Goal: Entertainment & Leisure: Consume media (video, audio)

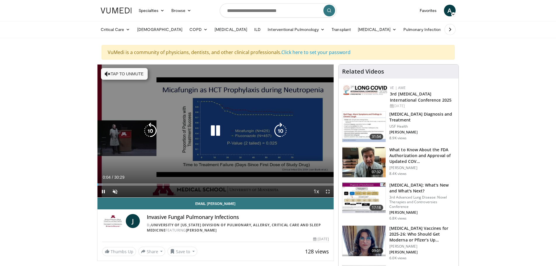
click at [109, 75] on icon "Video Player" at bounding box center [108, 74] width 6 height 6
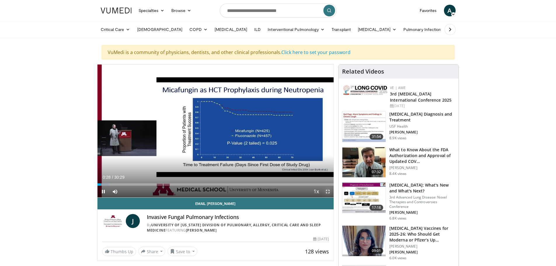
click at [329, 191] on span "Video Player" at bounding box center [328, 192] width 12 height 12
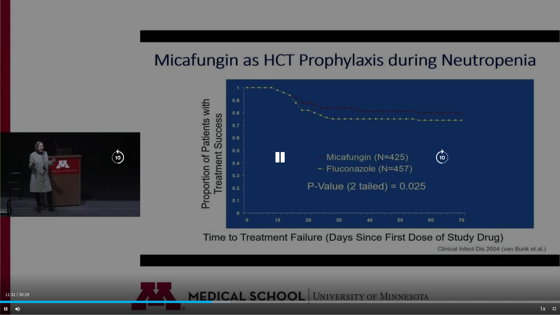
click at [281, 158] on icon "Video Player" at bounding box center [280, 157] width 16 height 16
click at [276, 156] on icon "Video Player" at bounding box center [280, 157] width 16 height 16
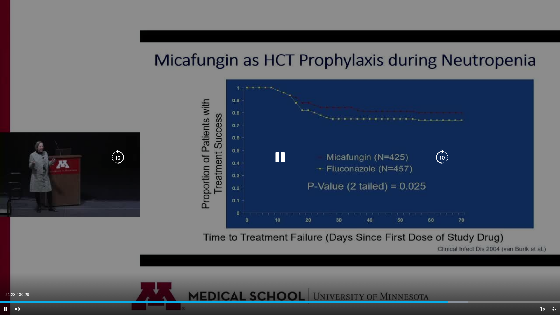
click at [281, 159] on icon "Video Player" at bounding box center [280, 157] width 16 height 16
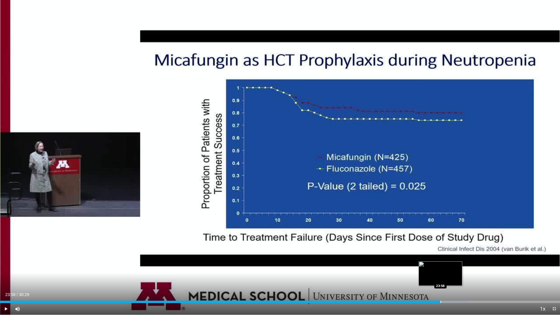
click at [441, 266] on div "Loaded : 83.51% 23:58 23:58" at bounding box center [280, 301] width 560 height 6
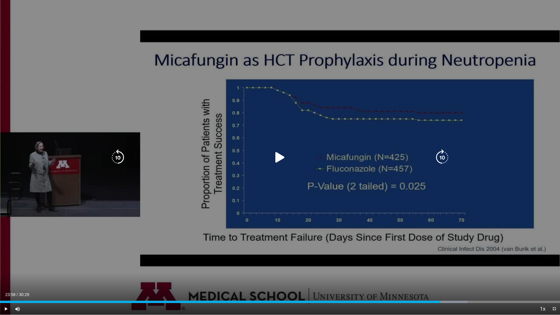
click at [280, 158] on icon "Video Player" at bounding box center [280, 157] width 16 height 16
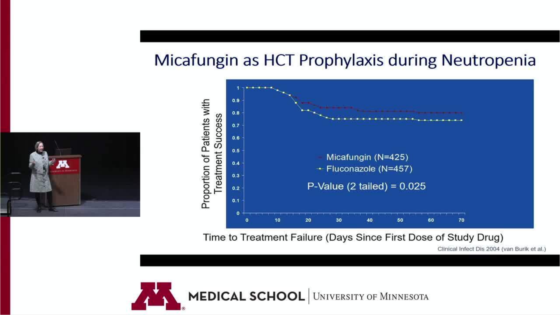
click at [499, 266] on div "10 seconds Tap to unmute" at bounding box center [280, 157] width 560 height 315
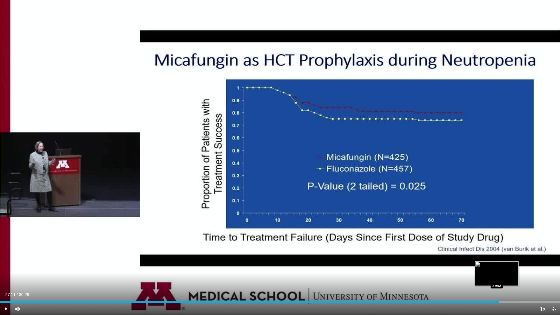
click at [497, 266] on div "Progress Bar" at bounding box center [497, 302] width 1 height 2
click at [495, 266] on div "Progress Bar" at bounding box center [495, 302] width 1 height 2
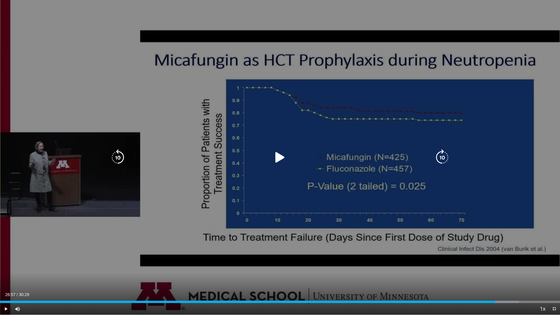
click at [278, 159] on icon "Video Player" at bounding box center [280, 157] width 16 height 16
